Goal: Navigation & Orientation: Find specific page/section

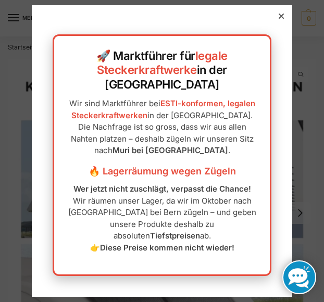
click at [285, 21] on div at bounding box center [281, 15] width 9 height 9
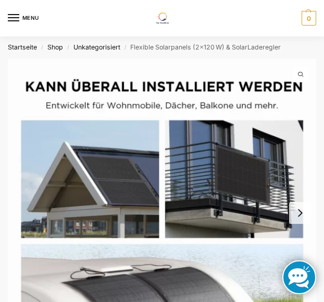
click at [19, 18] on button "MENU" at bounding box center [23, 18] width 31 height 16
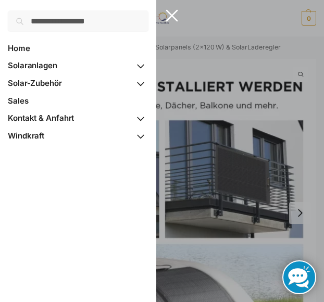
click at [211, 40] on div at bounding box center [162, 151] width 324 height 302
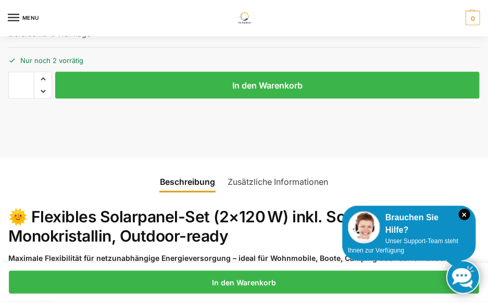
scroll to position [596, 0]
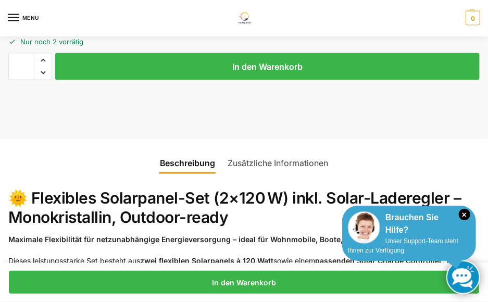
click at [324, 239] on span "Unser Support-Team steht Ihnen zur Verfügung" at bounding box center [403, 246] width 110 height 17
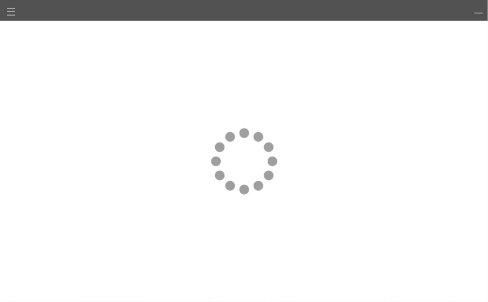
scroll to position [759, 0]
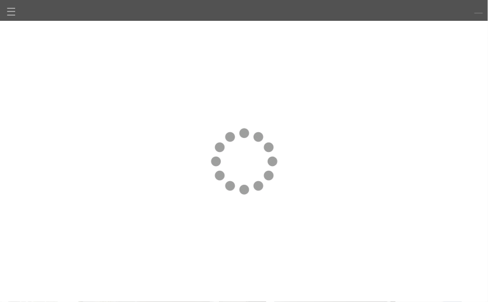
click at [324, 17] on link at bounding box center [478, 10] width 15 height 15
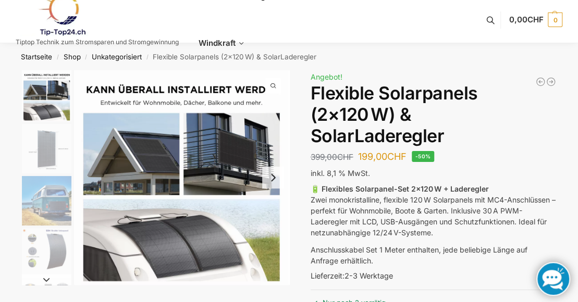
scroll to position [0, 0]
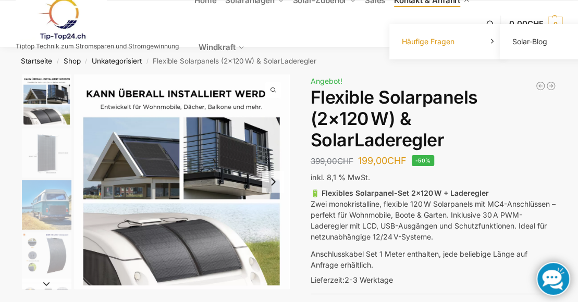
click at [324, 34] on link "Häufige Fragen" at bounding box center [448, 41] width 104 height 15
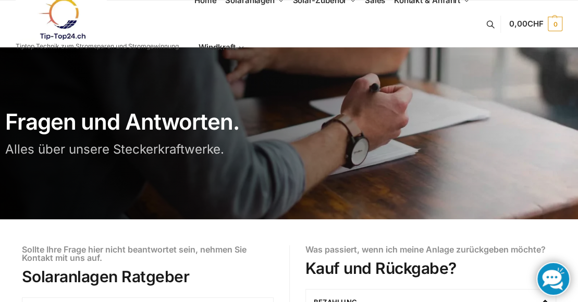
click at [64, 10] on img at bounding box center [61, 19] width 91 height 42
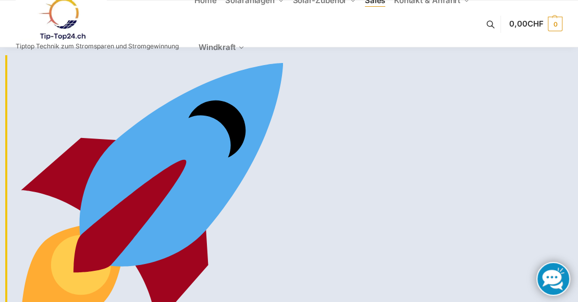
click at [374, 2] on span "Sales" at bounding box center [375, 0] width 21 height 10
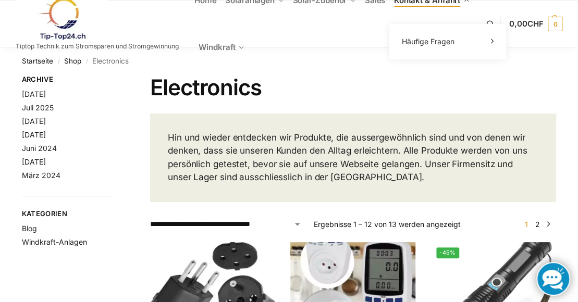
click at [462, 1] on link "Kontakt & Anfahrt" at bounding box center [431, 0] width 84 height 47
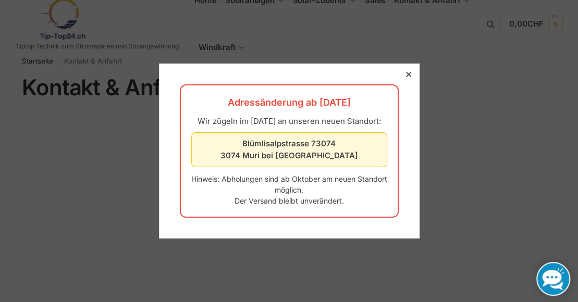
click at [410, 72] on icon at bounding box center [407, 74] width 5 height 5
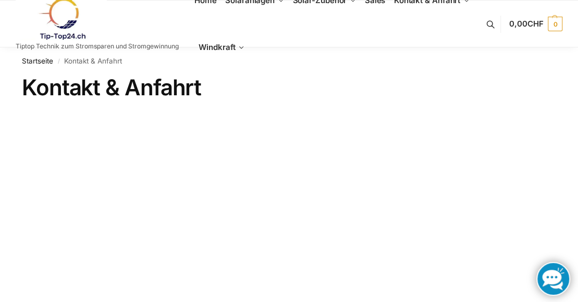
click at [559, 283] on link at bounding box center [553, 279] width 34 height 34
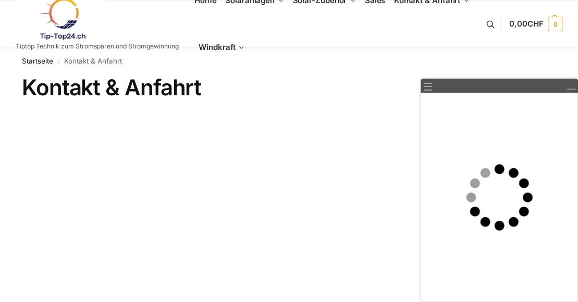
click at [570, 92] on div "☰" at bounding box center [499, 86] width 157 height 14
click at [568, 92] on div "☰" at bounding box center [499, 86] width 157 height 14
